Goal: Find specific page/section: Find specific page/section

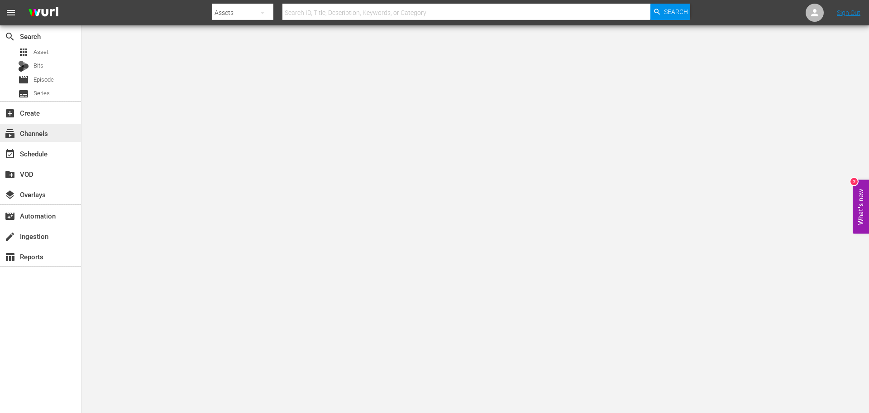
click at [50, 134] on div "subscriptions Channels" at bounding box center [25, 132] width 51 height 8
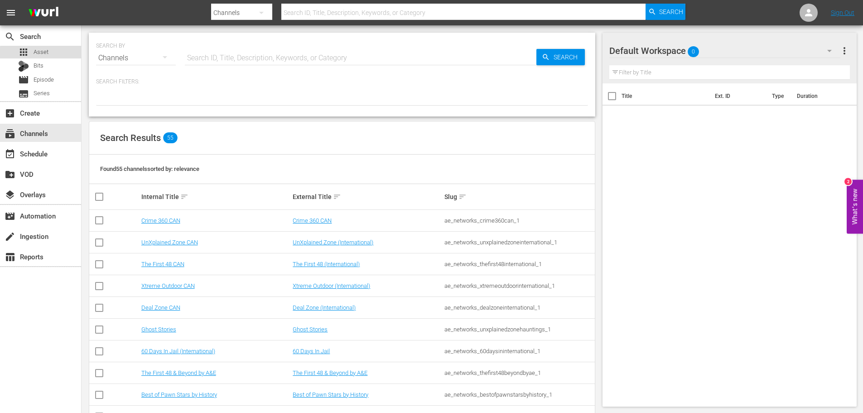
click at [52, 57] on div "apps Asset" at bounding box center [40, 52] width 81 height 13
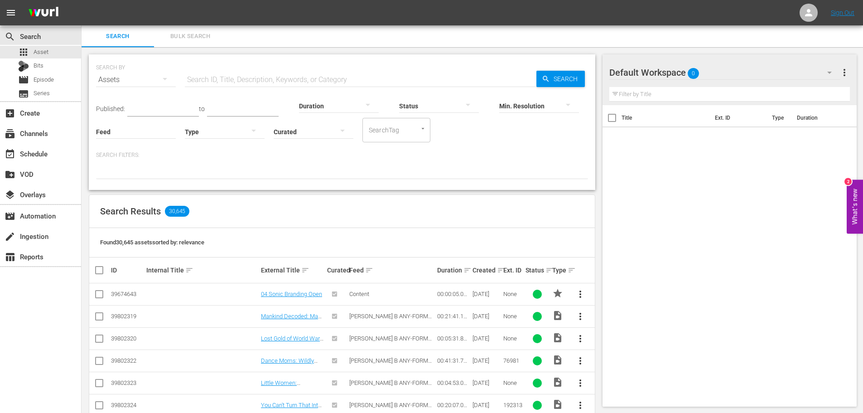
click at [358, 104] on button "button" at bounding box center [368, 105] width 22 height 22
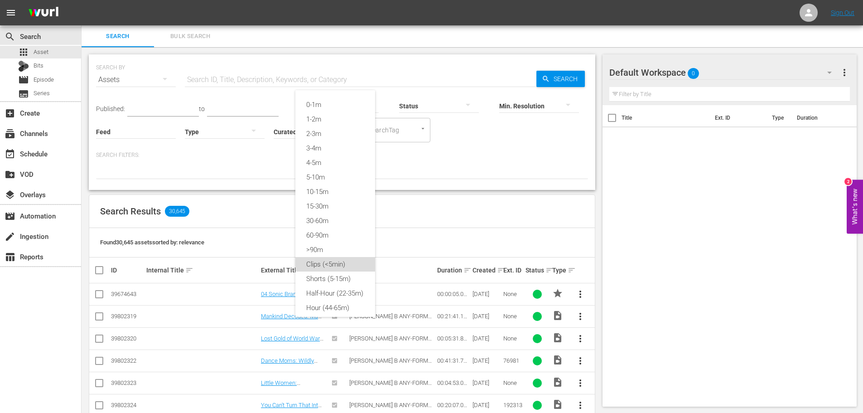
click at [328, 263] on div "Clips (<5min)" at bounding box center [335, 264] width 80 height 14
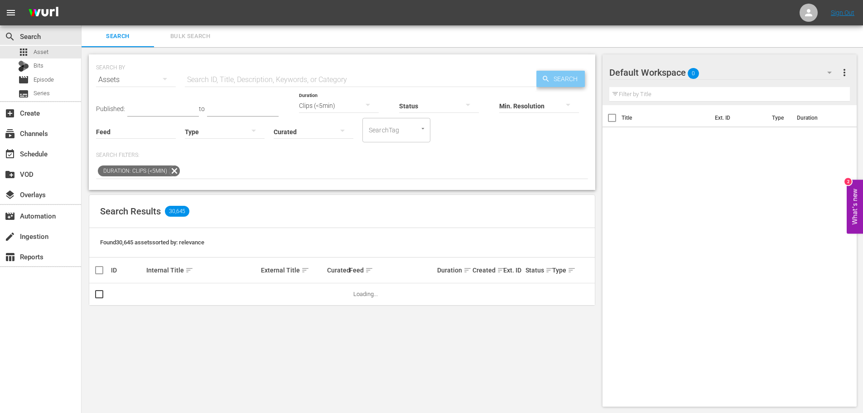
click at [552, 76] on span "Search" at bounding box center [567, 79] width 35 height 16
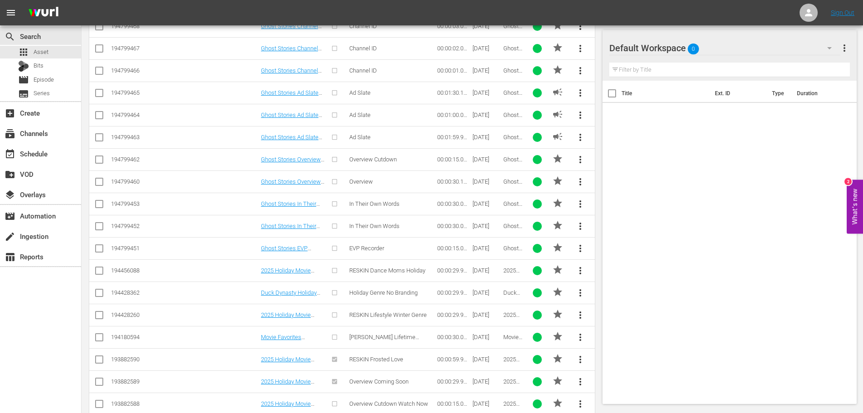
scroll to position [318, 0]
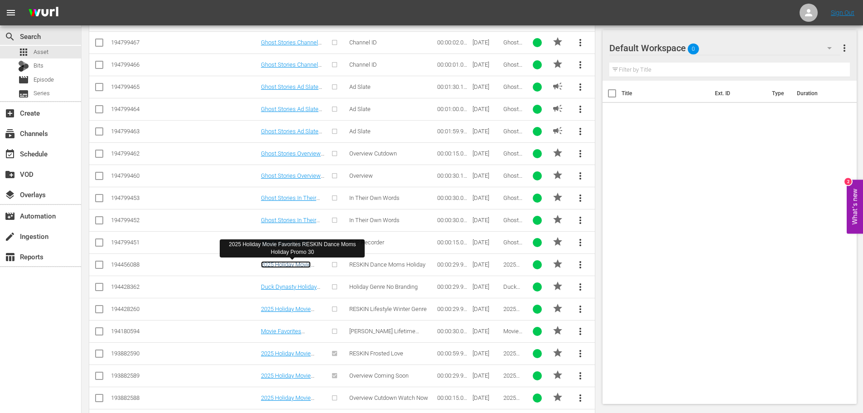
click at [276, 263] on link "2025 Holiday Movie Favorites RESKIN Dance Moms Holiday Promo 30" at bounding box center [292, 271] width 63 height 20
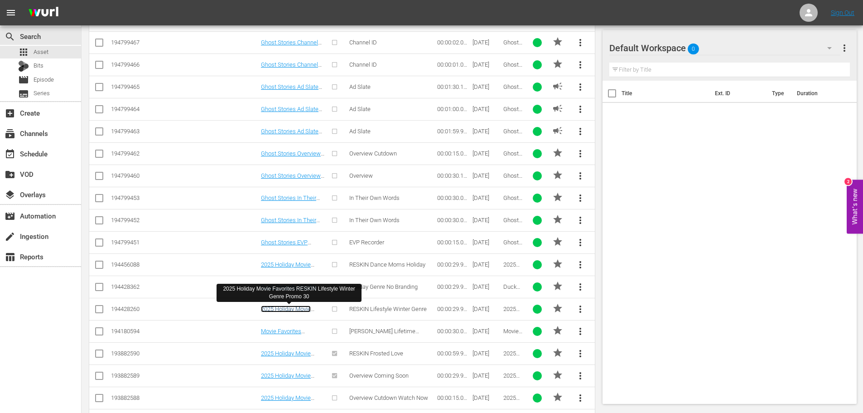
click at [293, 309] on link "2025 Holiday Movie Favorites RESKIN Lifestyle Winter Genre Promo 30" at bounding box center [289, 318] width 57 height 27
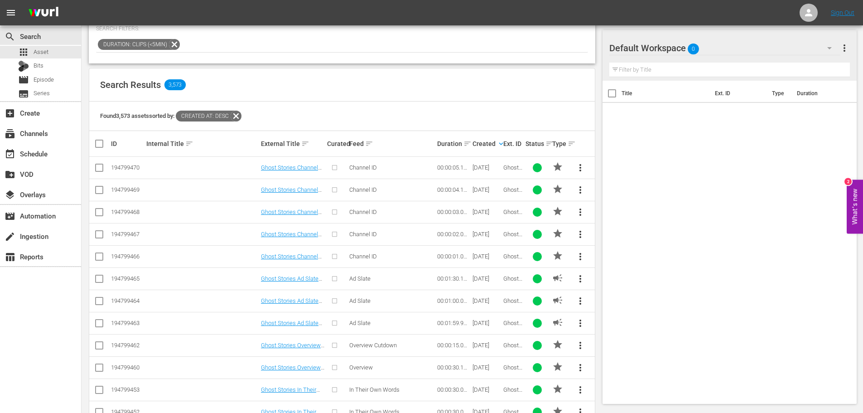
scroll to position [0, 0]
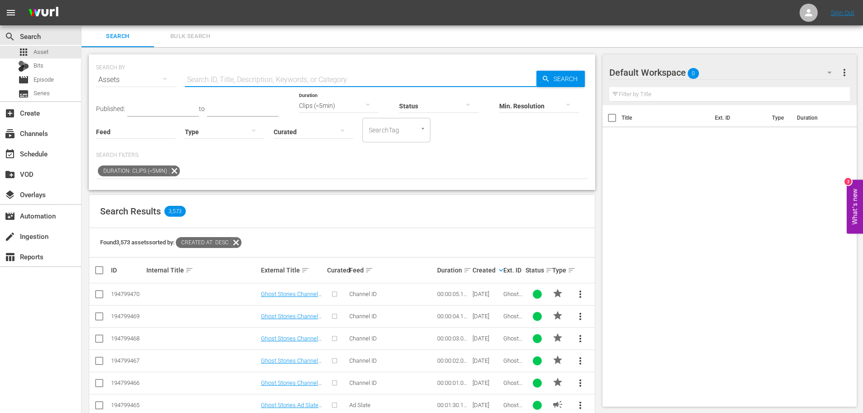
click at [311, 78] on input "text" at bounding box center [360, 80] width 351 height 22
type input "holiday"
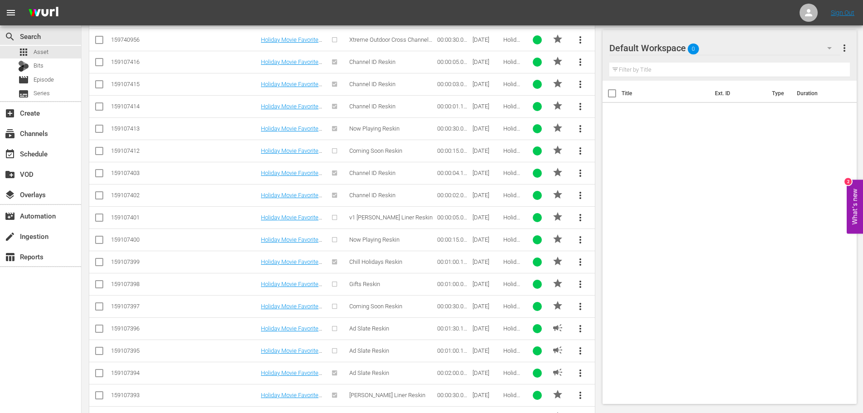
scroll to position [489, 0]
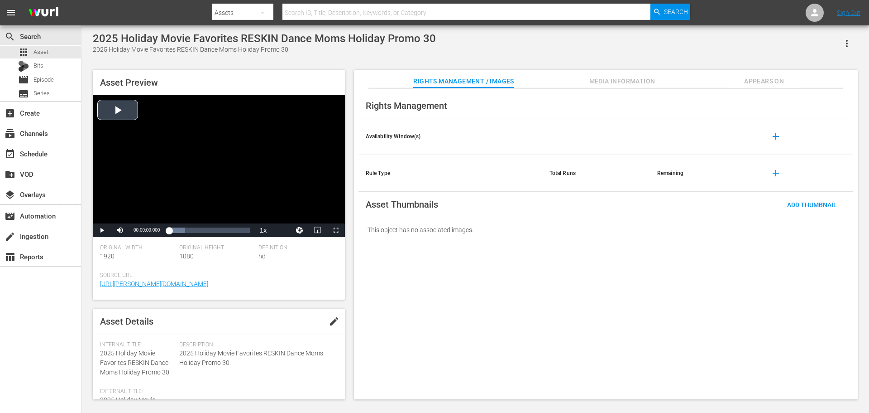
click at [121, 110] on div "Video Player" at bounding box center [219, 159] width 252 height 128
click at [234, 164] on div "Video Player" at bounding box center [219, 159] width 252 height 128
click at [216, 163] on div "Video Player" at bounding box center [219, 159] width 252 height 128
